Goal: Transaction & Acquisition: Download file/media

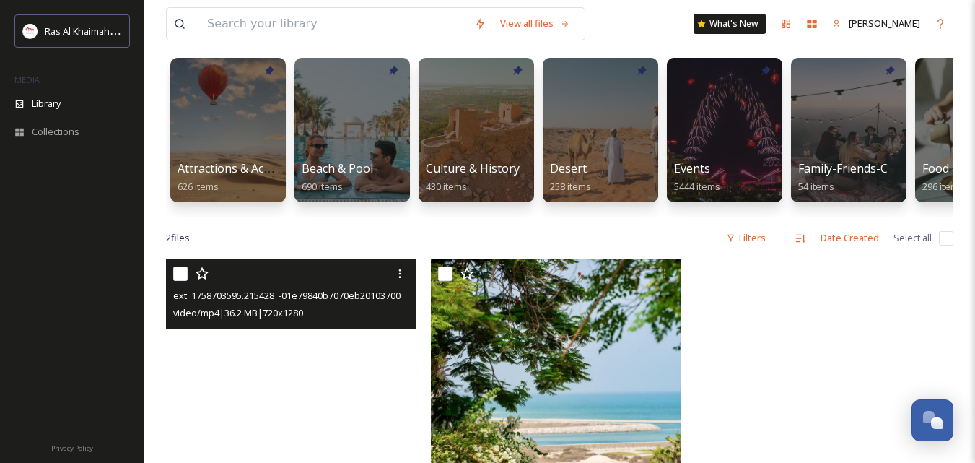
scroll to position [72, 0]
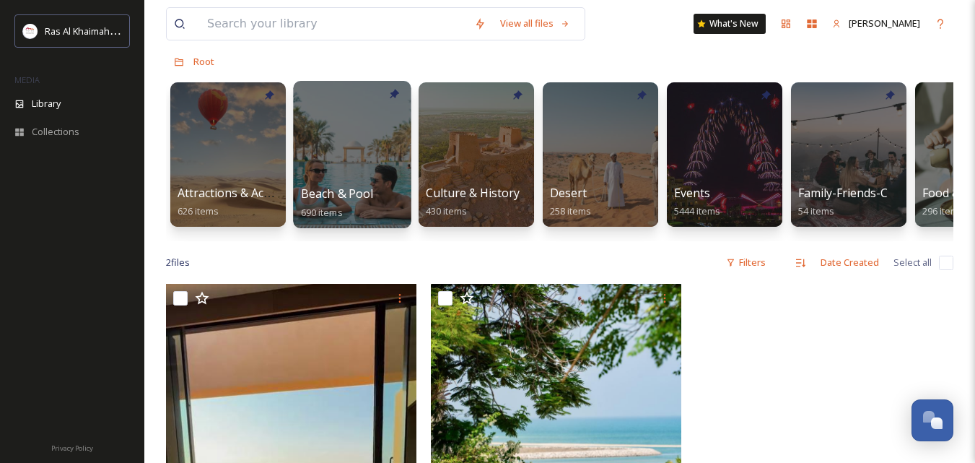
click at [345, 172] on div at bounding box center [352, 154] width 118 height 147
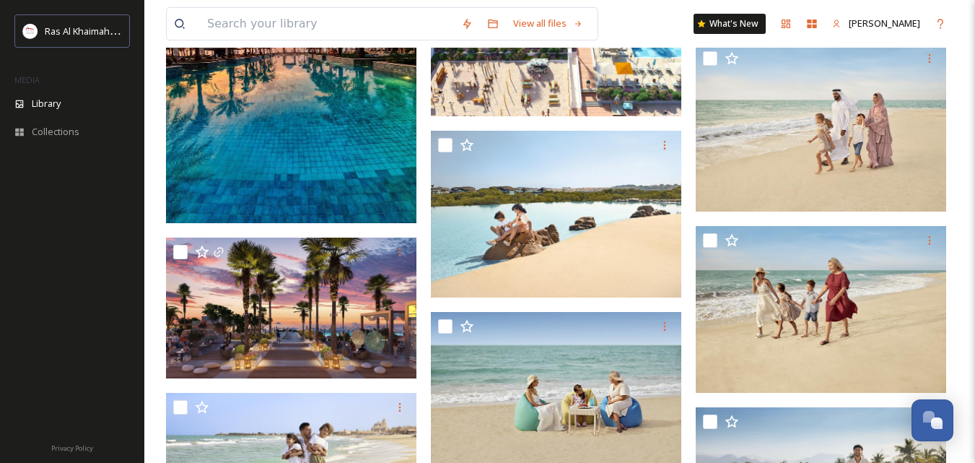
scroll to position [216, 0]
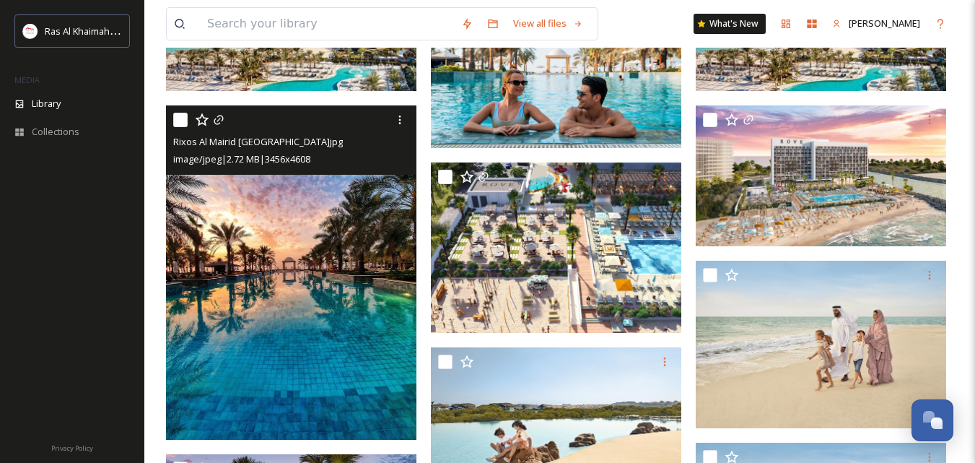
click at [183, 120] on input "checkbox" at bounding box center [180, 120] width 14 height 14
checkbox input "true"
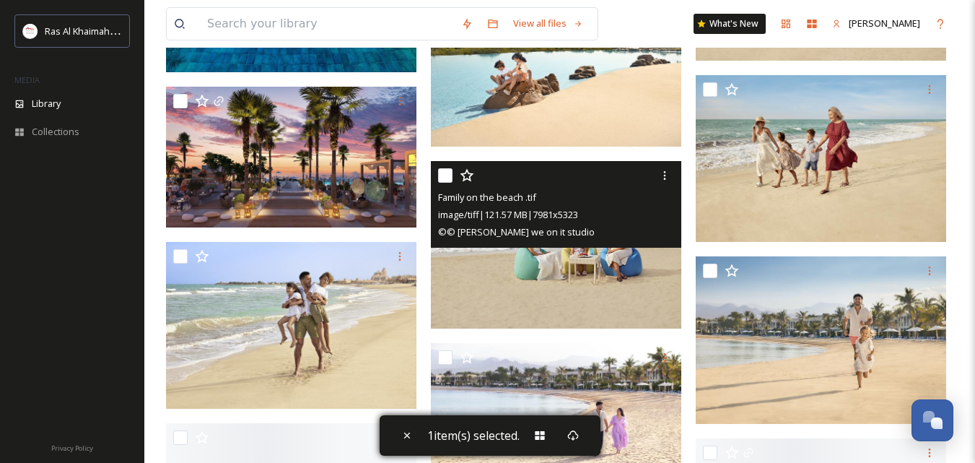
scroll to position [649, 0]
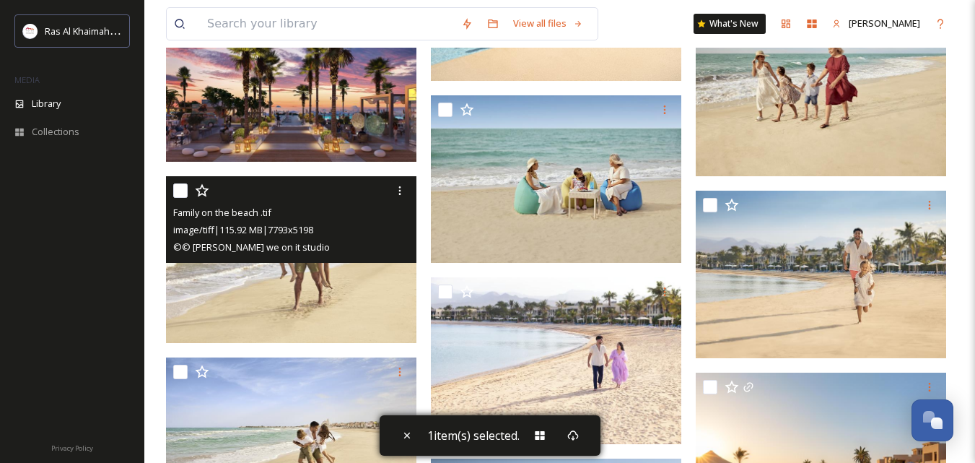
click at [183, 190] on input "checkbox" at bounding box center [180, 190] width 14 height 14
checkbox input "true"
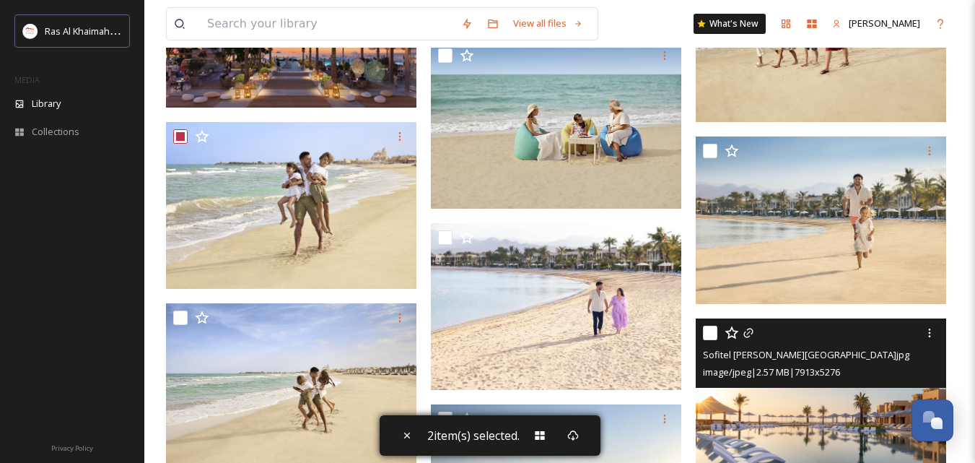
scroll to position [866, 0]
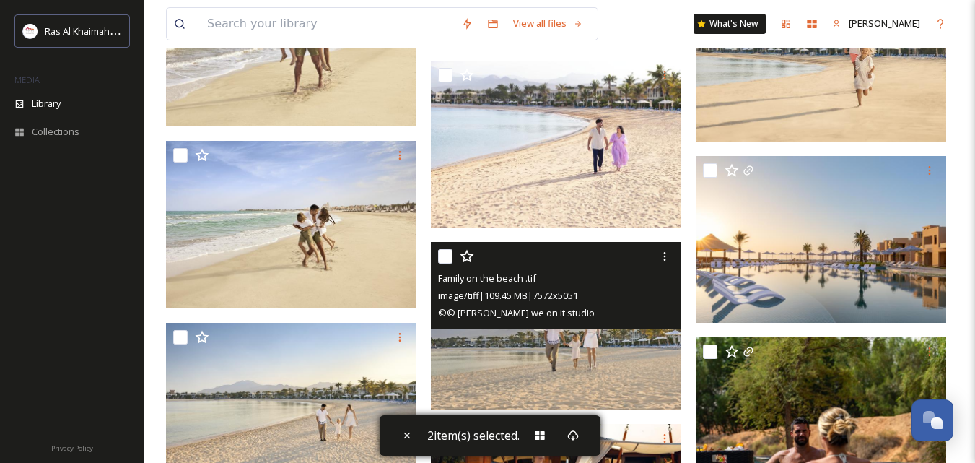
click at [439, 253] on input "checkbox" at bounding box center [445, 256] width 14 height 14
checkbox input "true"
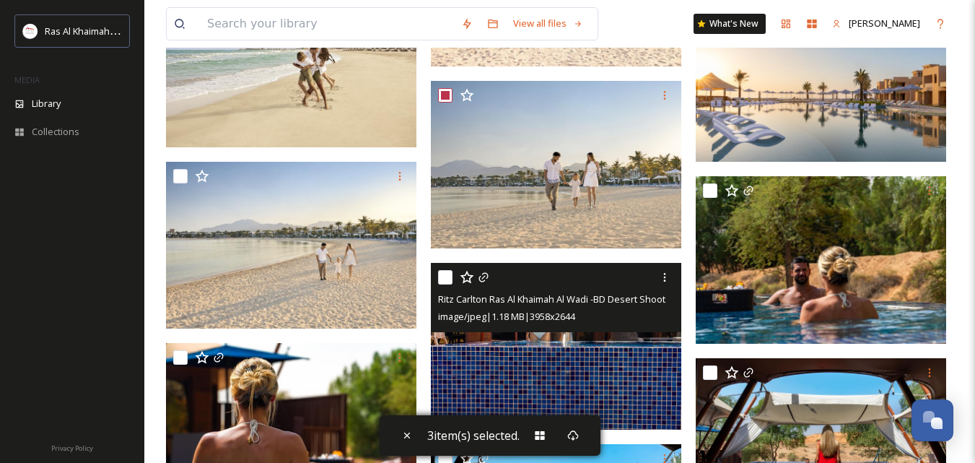
scroll to position [1010, 0]
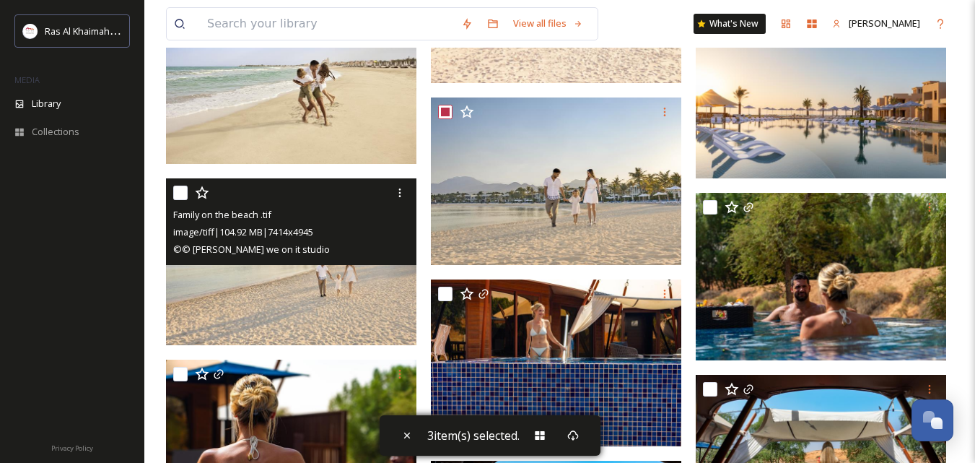
click at [175, 195] on input "checkbox" at bounding box center [180, 192] width 14 height 14
checkbox input "true"
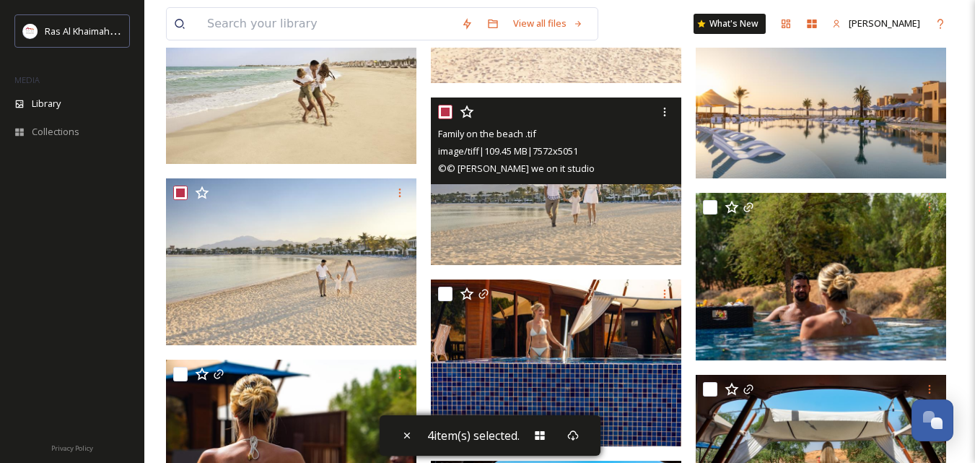
click at [448, 114] on input "checkbox" at bounding box center [445, 112] width 14 height 14
checkbox input "false"
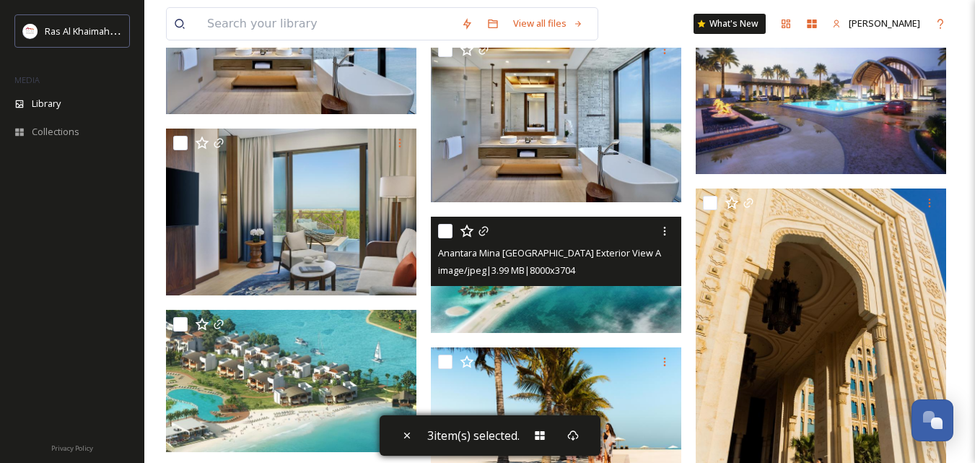
scroll to position [5051, 0]
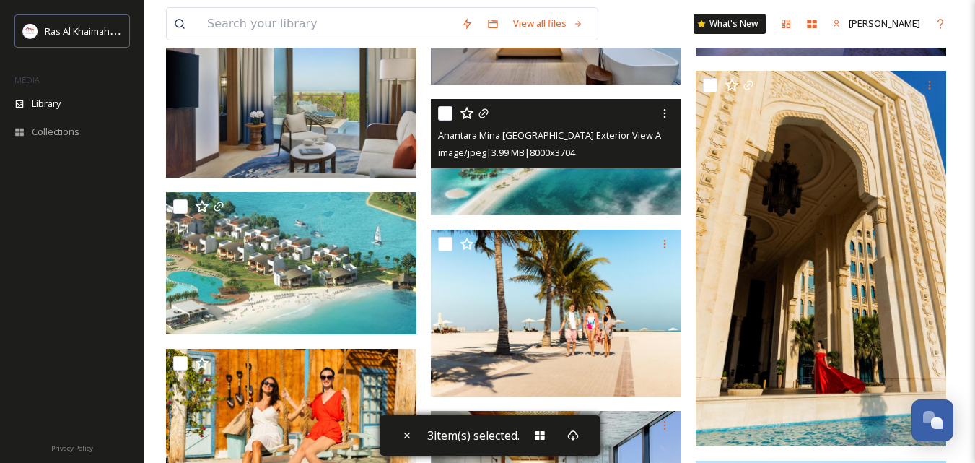
click at [435, 113] on div "Anantara Mina [GEOGRAPHIC_DATA] Exterior View Aerial Front.jpg image/jpeg | 3.9…" at bounding box center [556, 133] width 250 height 69
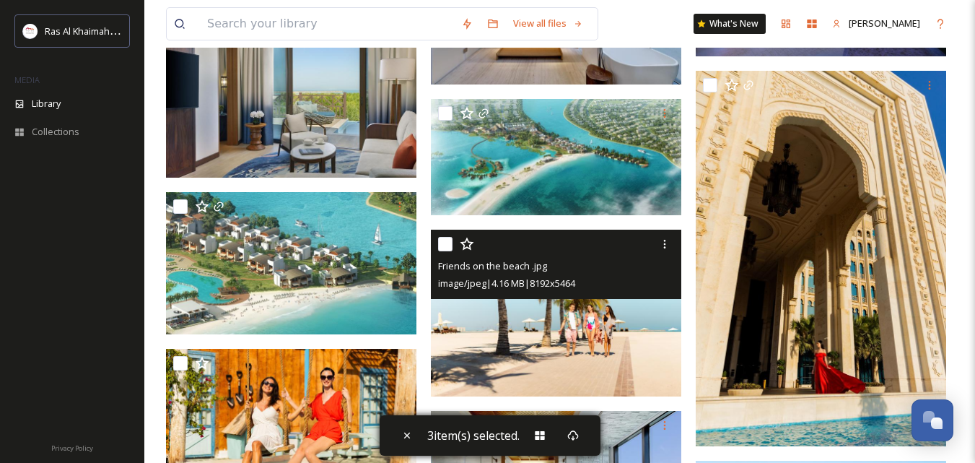
click at [450, 240] on input "checkbox" at bounding box center [445, 244] width 14 height 14
checkbox input "true"
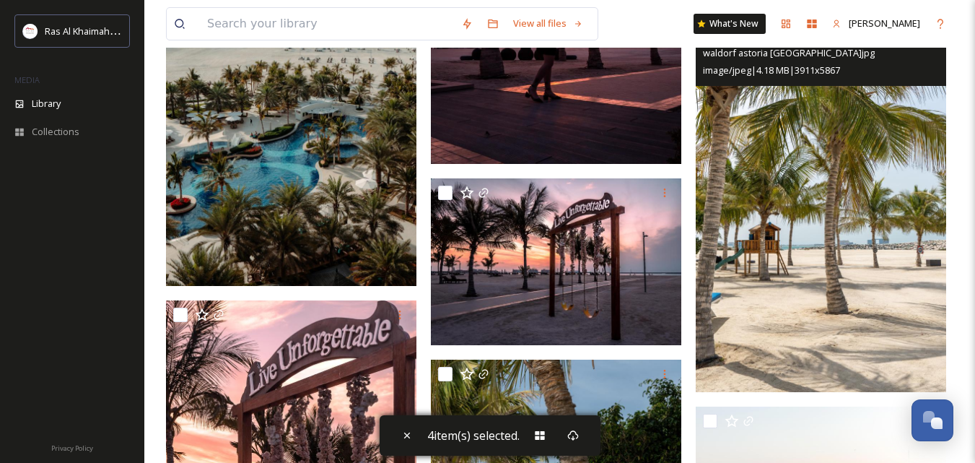
scroll to position [15946, 0]
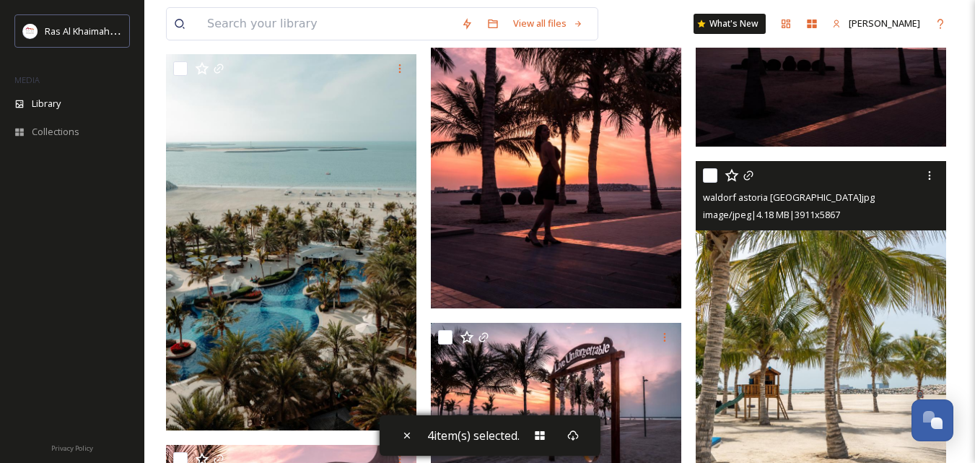
click at [713, 169] on input "checkbox" at bounding box center [710, 175] width 14 height 14
checkbox input "true"
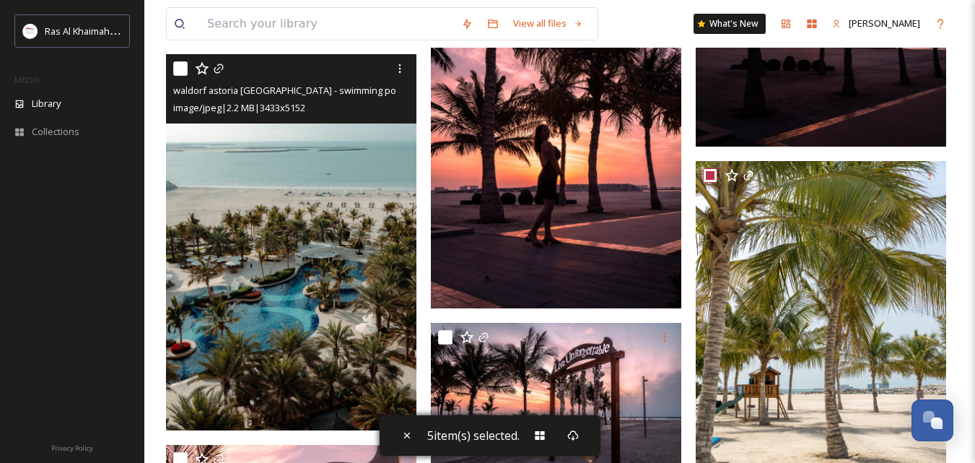
click at [180, 71] on input "checkbox" at bounding box center [180, 68] width 14 height 14
checkbox input "true"
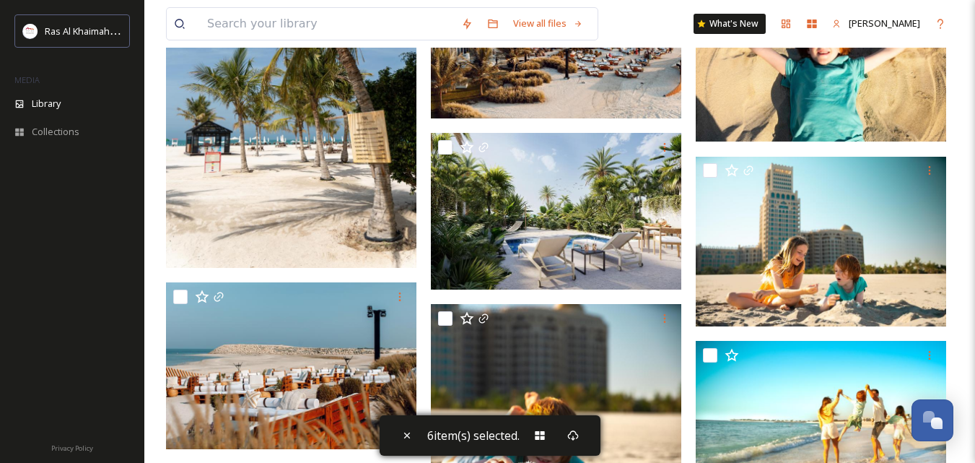
scroll to position [16956, 0]
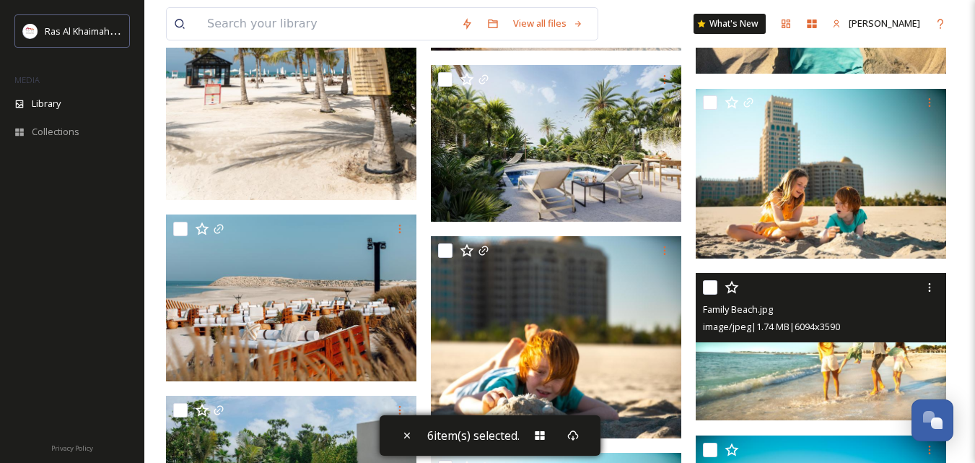
click at [707, 289] on input "checkbox" at bounding box center [710, 287] width 14 height 14
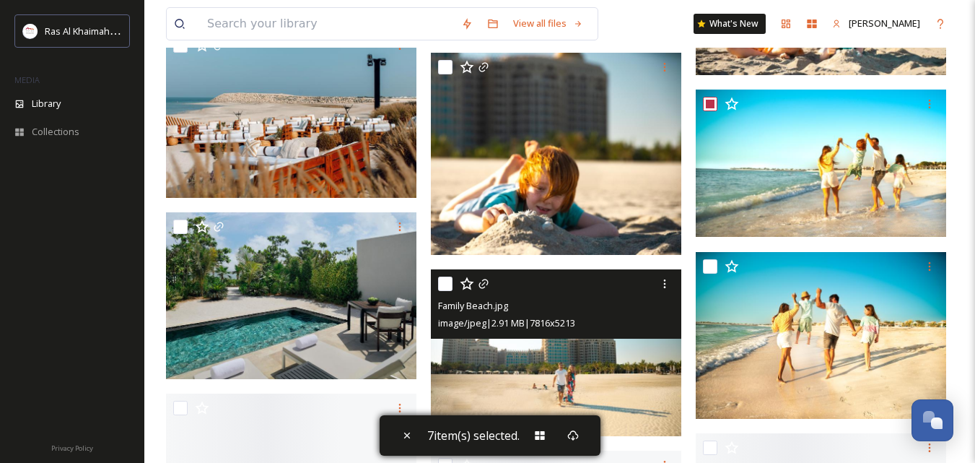
scroll to position [17173, 0]
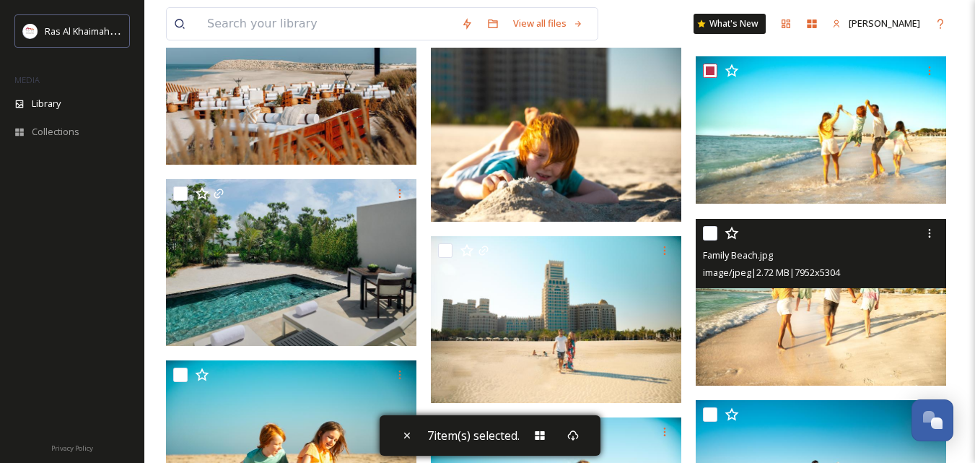
click at [717, 234] on div at bounding box center [823, 233] width 240 height 26
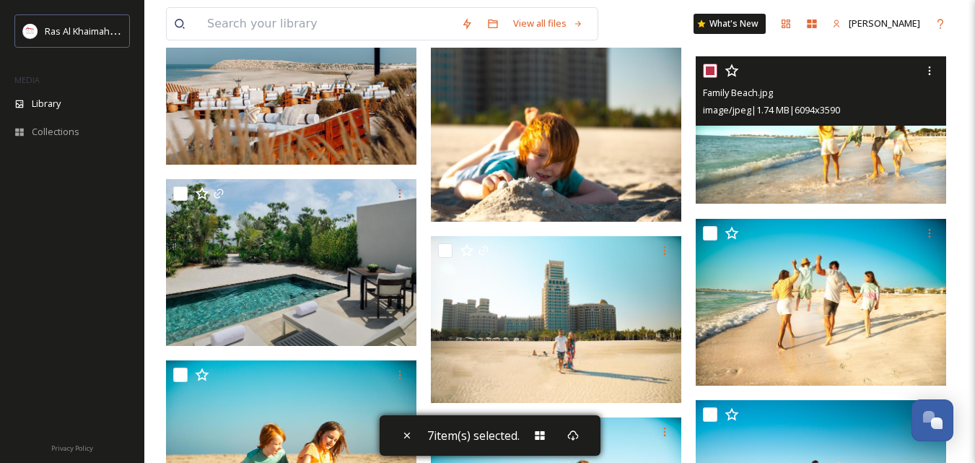
click at [713, 65] on input "checkbox" at bounding box center [710, 70] width 14 height 14
checkbox input "false"
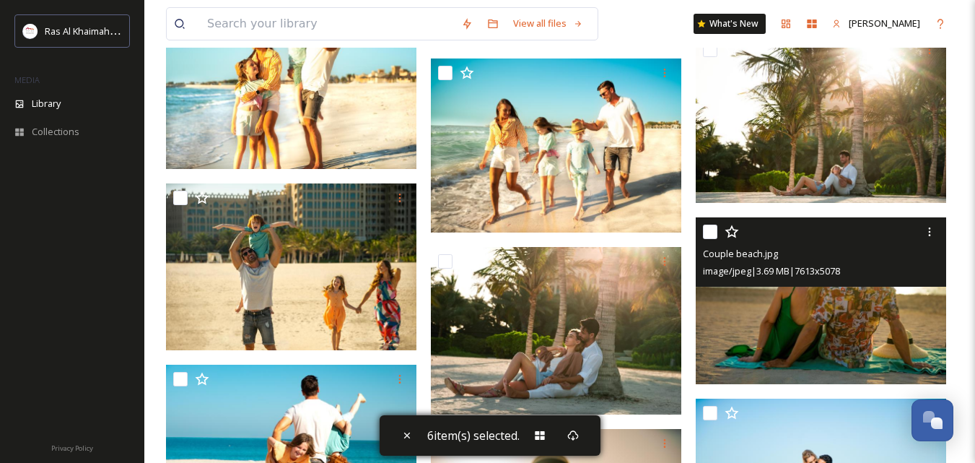
scroll to position [17678, 0]
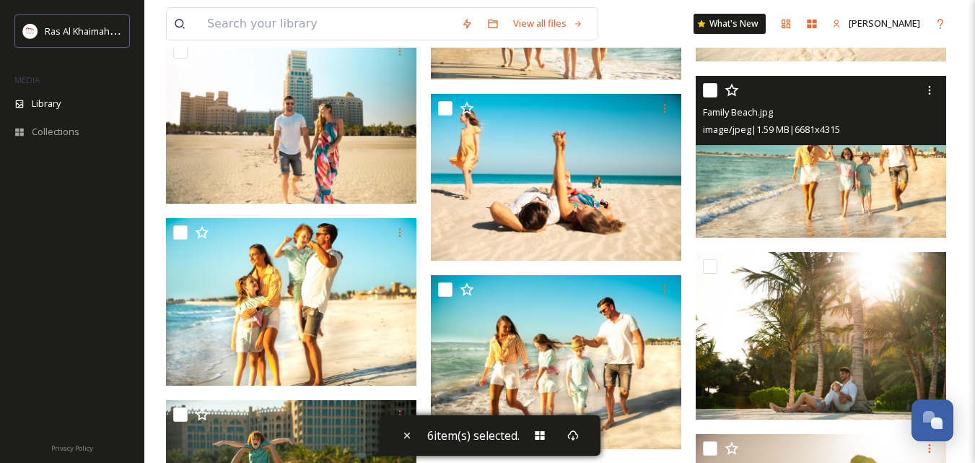
click at [705, 92] on input "checkbox" at bounding box center [710, 90] width 14 height 14
checkbox input "true"
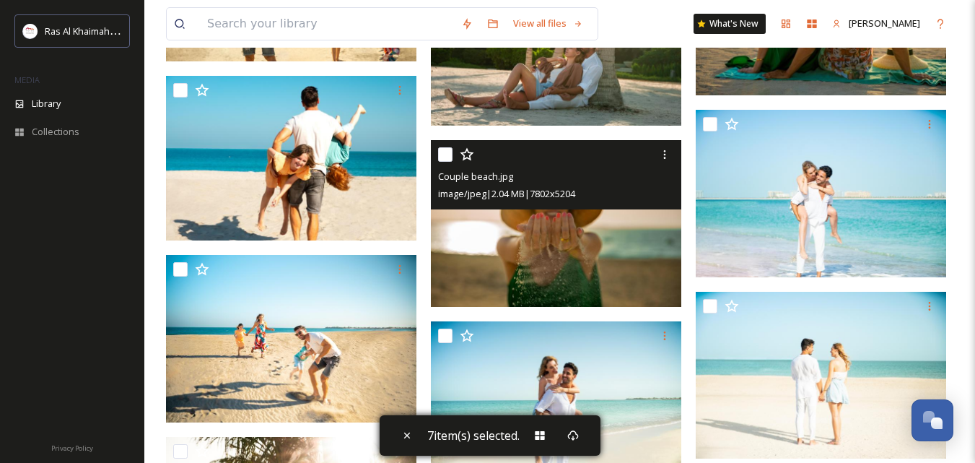
scroll to position [18399, 0]
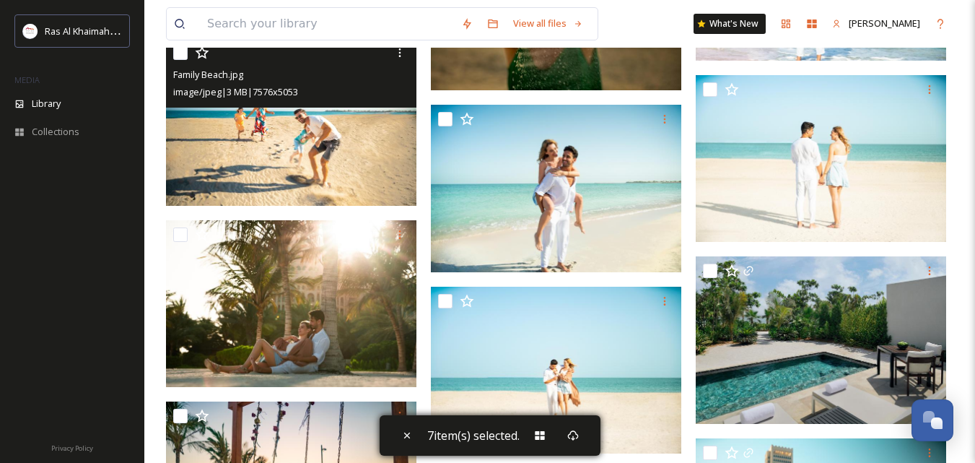
click at [182, 56] on input "checkbox" at bounding box center [180, 52] width 14 height 14
checkbox input "true"
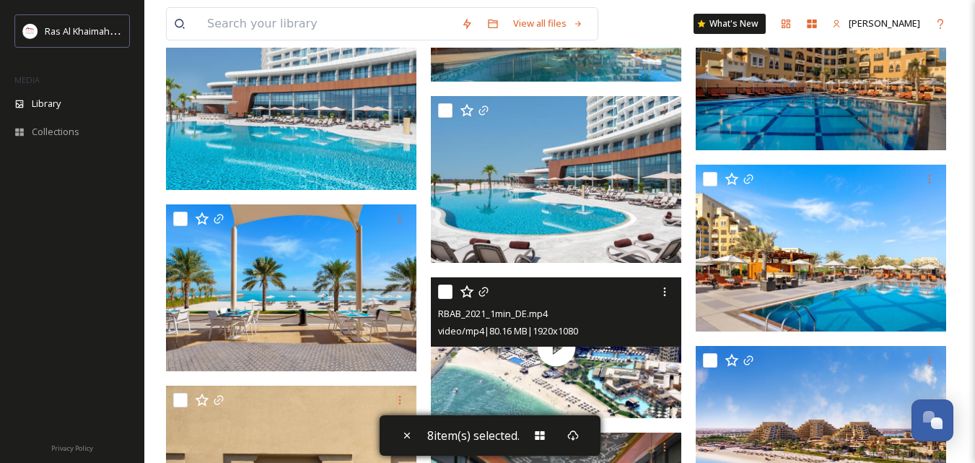
scroll to position [28645, 0]
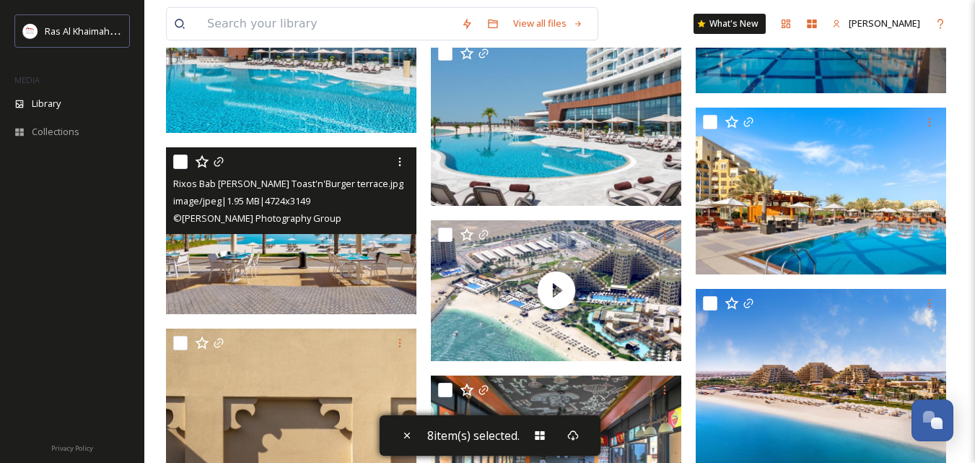
click at [177, 163] on input "checkbox" at bounding box center [180, 161] width 14 height 14
checkbox input "true"
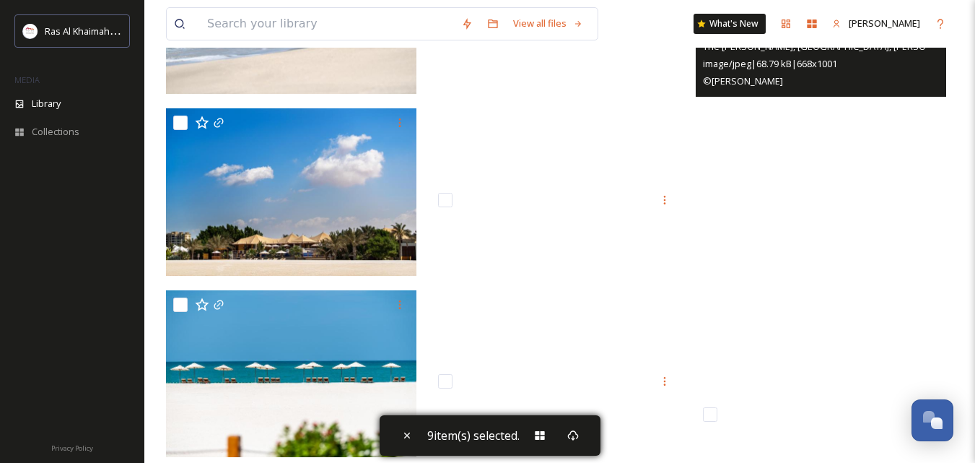
scroll to position [43148, 0]
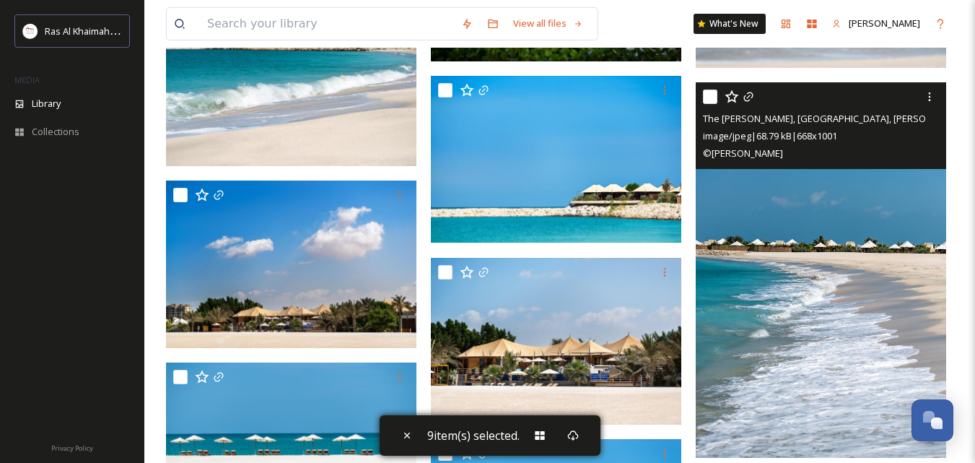
click at [712, 100] on input "checkbox" at bounding box center [710, 96] width 14 height 14
checkbox input "true"
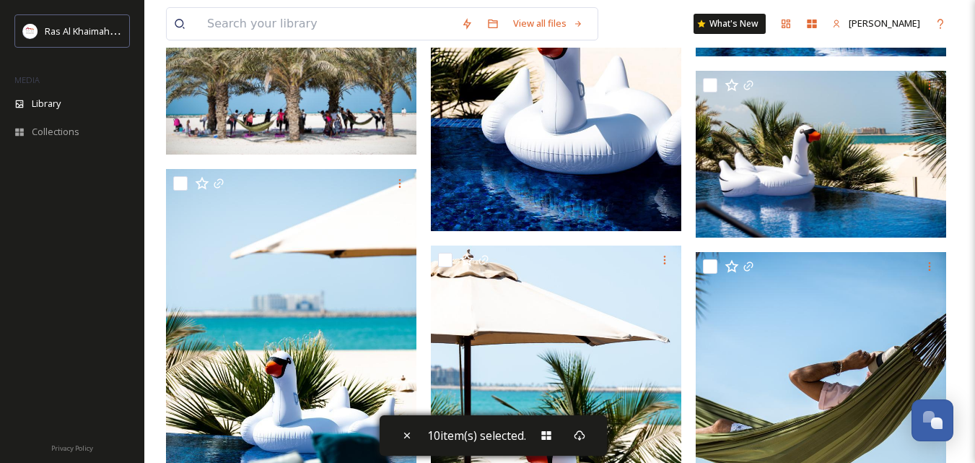
scroll to position [43372, 0]
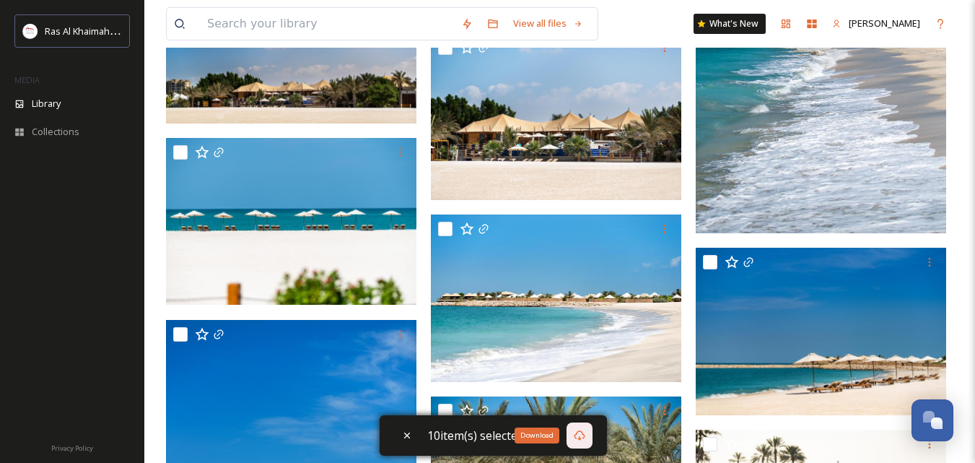
click at [581, 437] on icon at bounding box center [580, 435] width 12 height 12
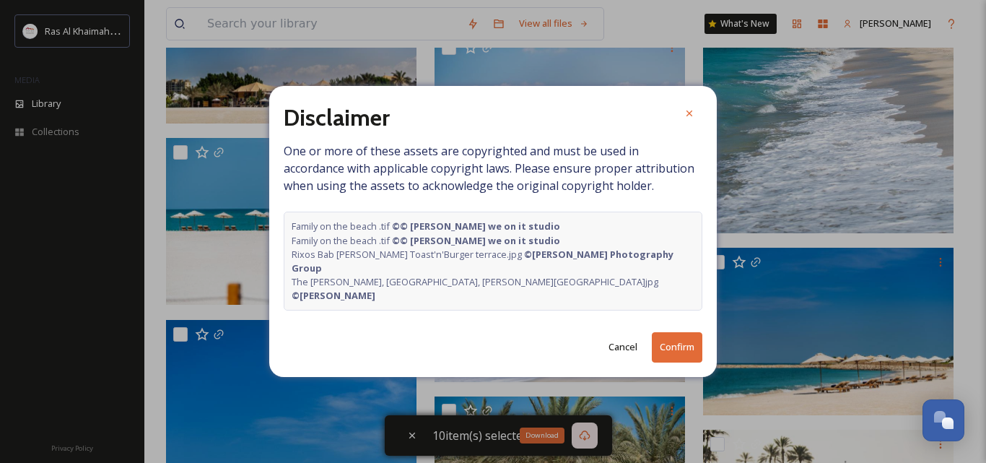
click at [665, 336] on button "Confirm" at bounding box center [677, 347] width 51 height 30
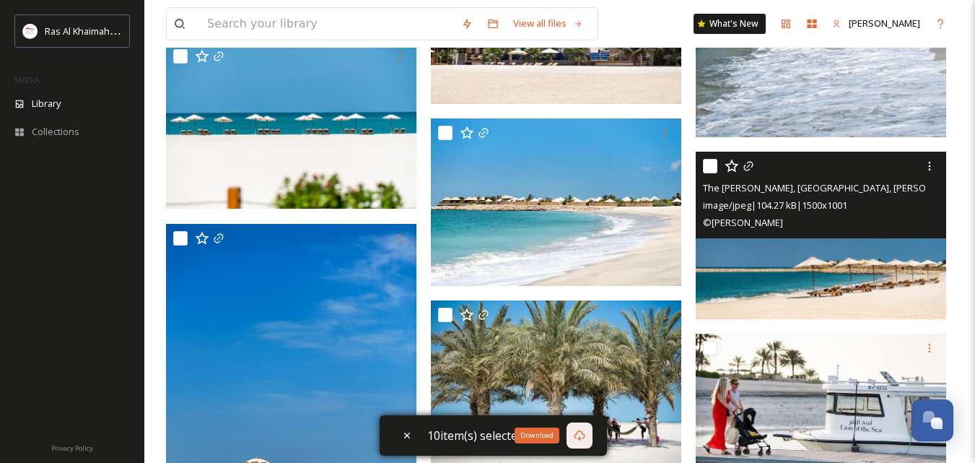
scroll to position [43589, 0]
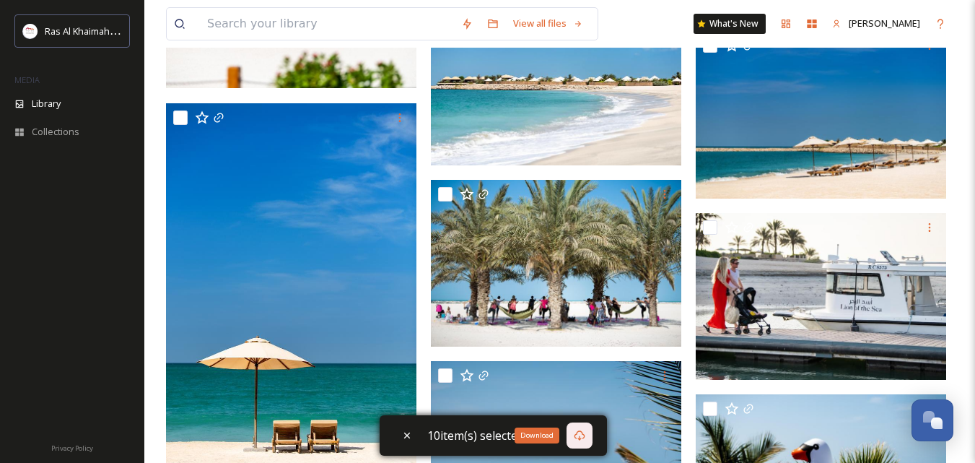
click at [531, 437] on div "Download" at bounding box center [536, 435] width 45 height 16
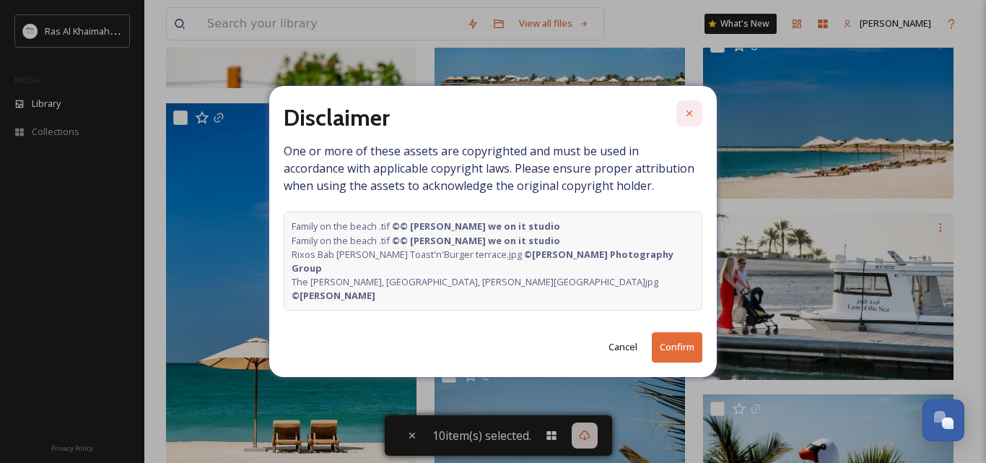
click at [691, 116] on icon at bounding box center [689, 113] width 6 height 6
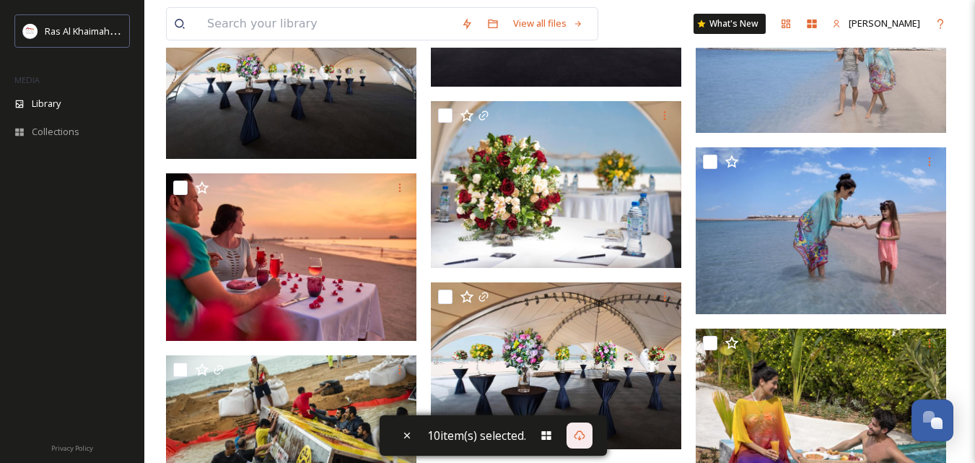
scroll to position [33920, 0]
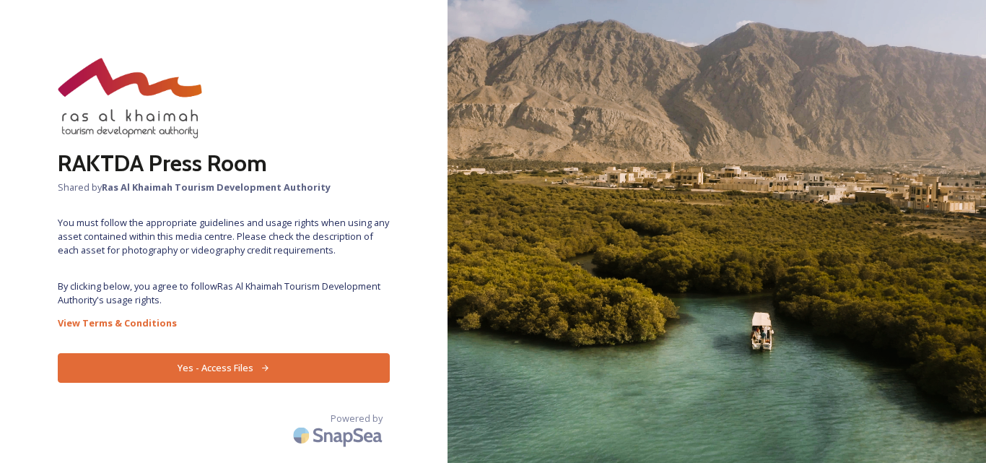
click at [296, 369] on button "Yes - Access Files" at bounding box center [224, 368] width 332 height 30
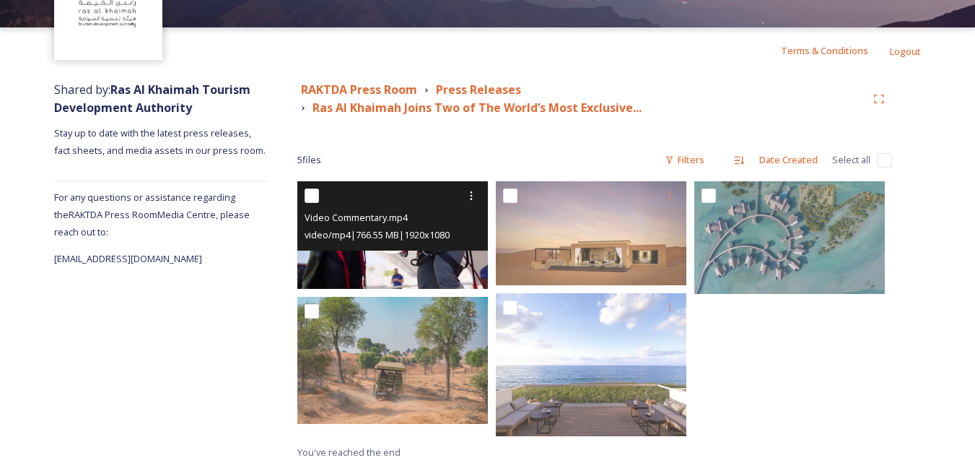
scroll to position [106, 0]
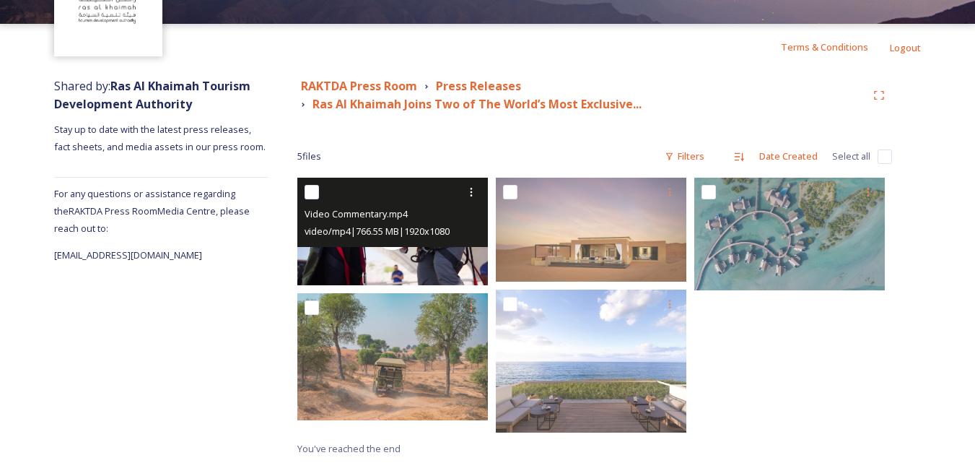
click at [323, 225] on span "video/mp4 | 766.55 MB | 1920 x 1080" at bounding box center [376, 230] width 145 height 13
click at [308, 190] on input "checkbox" at bounding box center [311, 192] width 14 height 14
checkbox input "true"
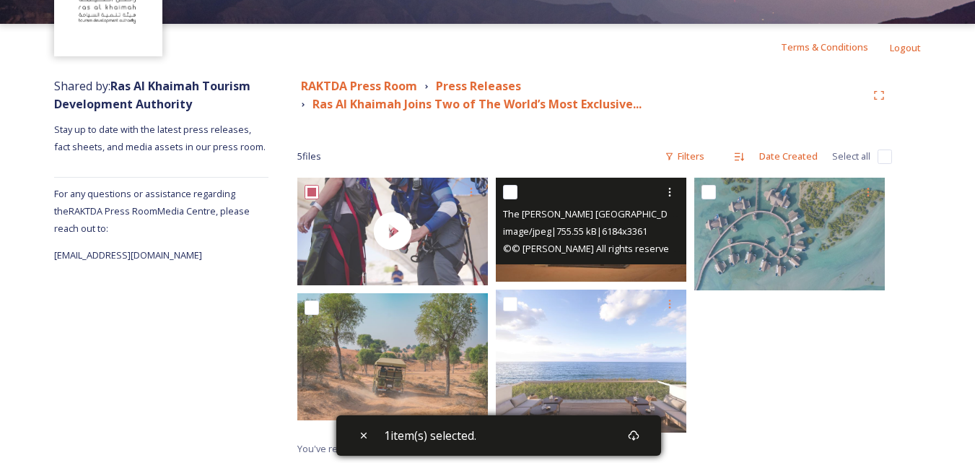
click at [504, 191] on input "checkbox" at bounding box center [510, 192] width 14 height 14
checkbox input "true"
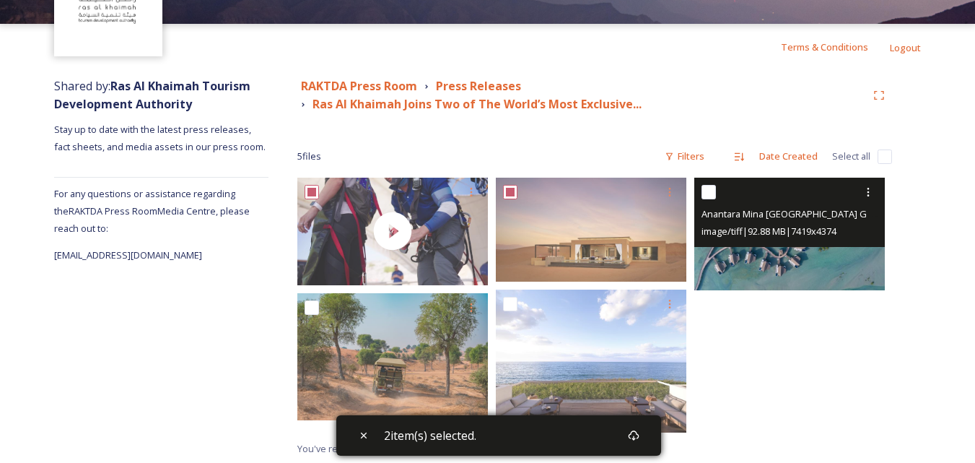
click at [707, 189] on input "checkbox" at bounding box center [708, 192] width 14 height 14
checkbox input "true"
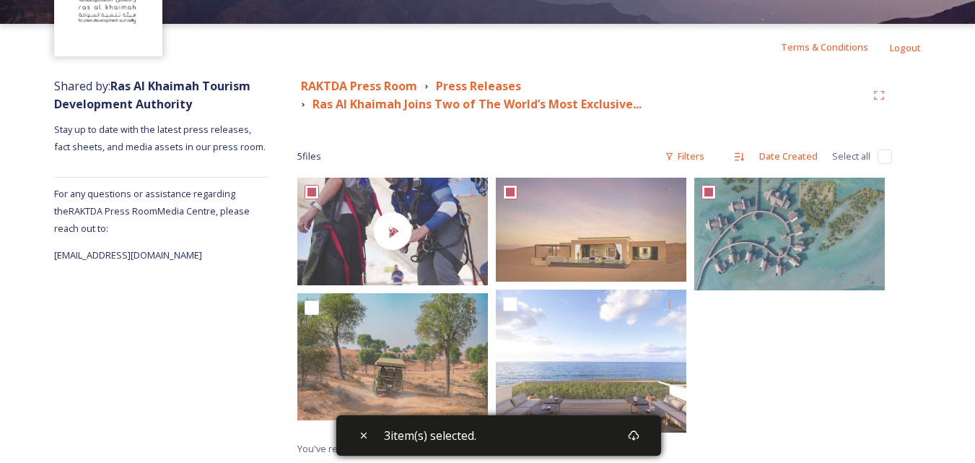
click at [888, 157] on input "checkbox" at bounding box center [884, 156] width 14 height 14
checkbox input "true"
click at [786, 153] on div "Date Created" at bounding box center [788, 156] width 73 height 28
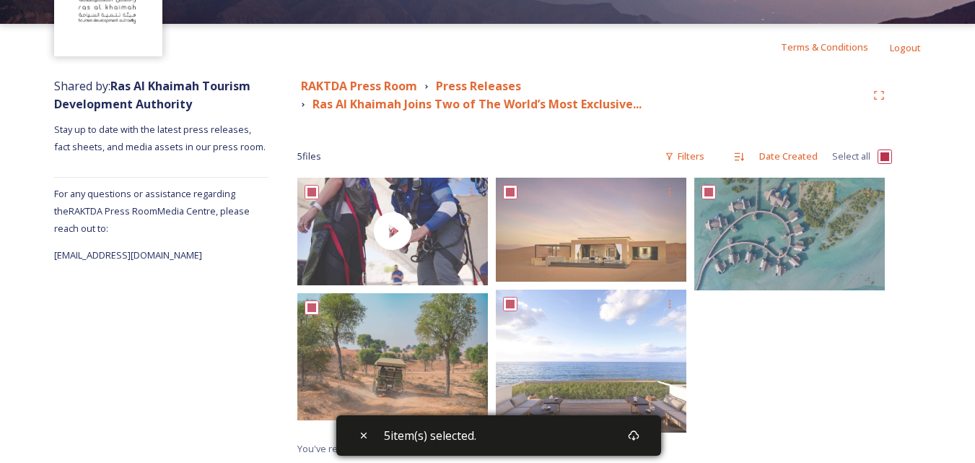
click at [599, 434] on div "5 item(s) selected." at bounding box center [498, 435] width 325 height 40
click at [639, 431] on icon at bounding box center [634, 435] width 12 height 12
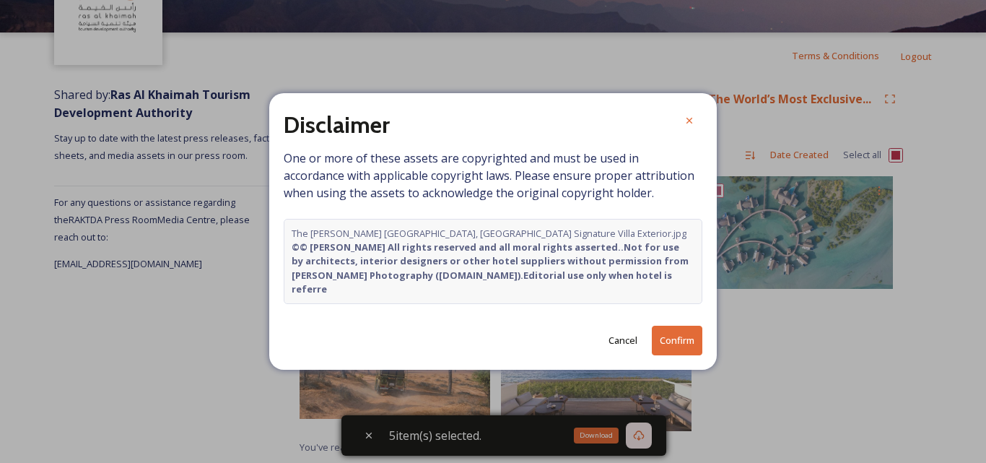
click at [672, 333] on button "Confirm" at bounding box center [677, 340] width 51 height 30
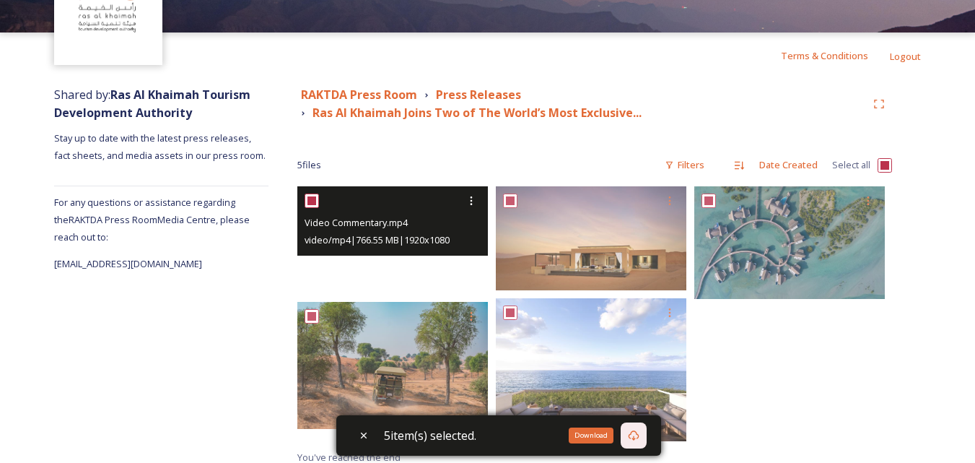
scroll to position [106, 0]
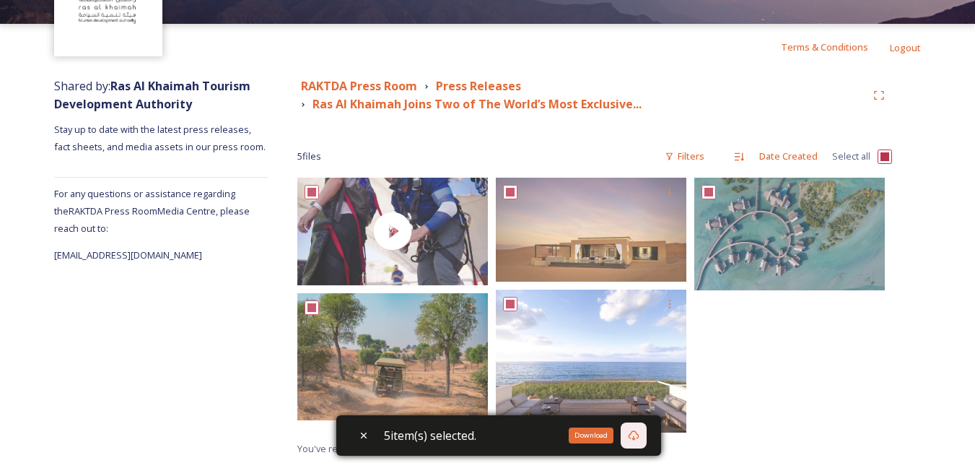
click at [889, 152] on input "checkbox" at bounding box center [884, 156] width 14 height 14
checkbox input "false"
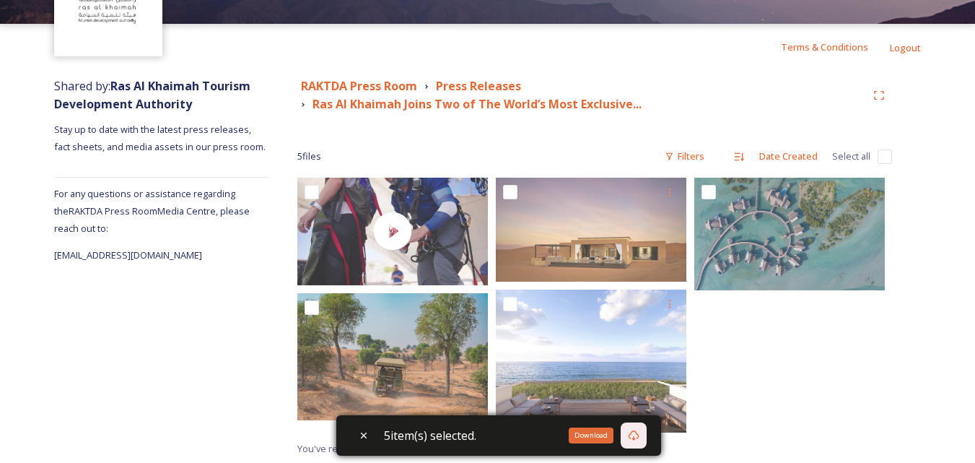
checkbox input "false"
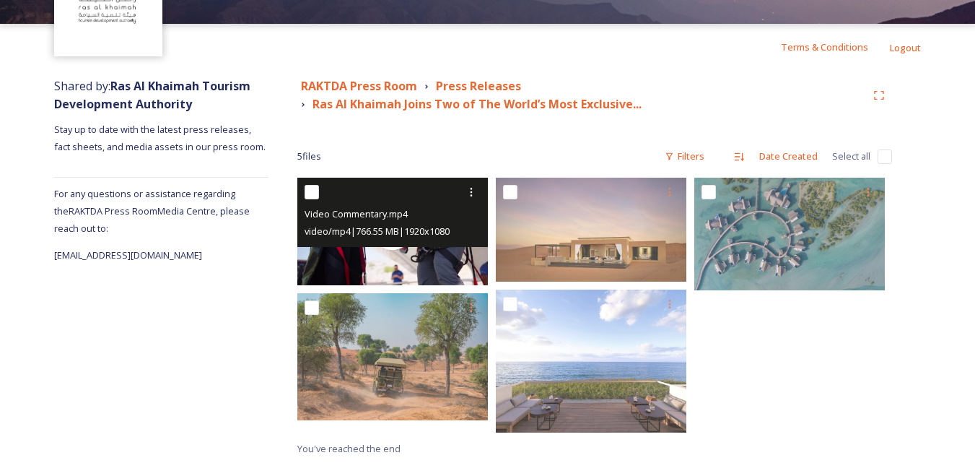
click at [315, 188] on input "checkbox" at bounding box center [311, 192] width 14 height 14
checkbox input "true"
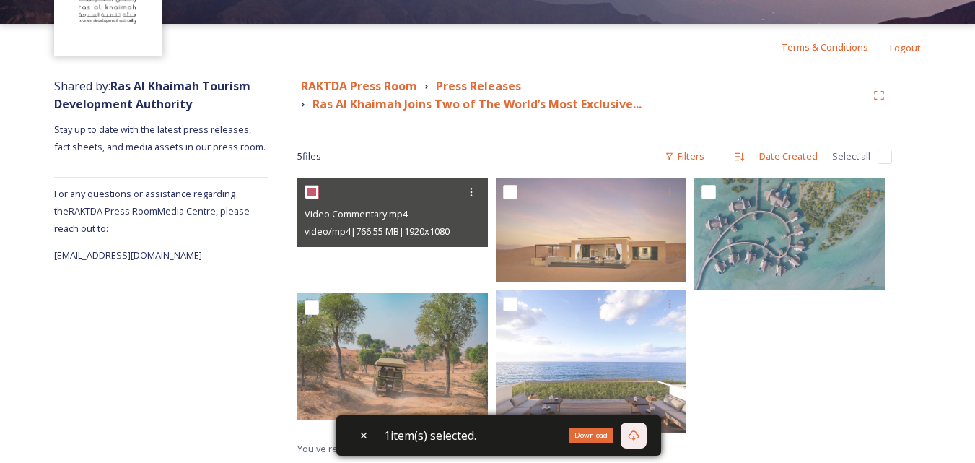
click at [631, 438] on div "Download" at bounding box center [634, 435] width 26 height 26
